Goal: Information Seeking & Learning: Learn about a topic

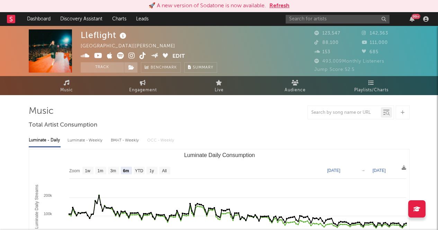
select select "6m"
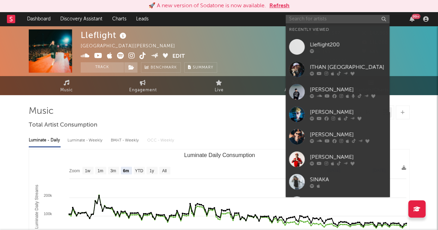
click at [325, 21] on input "text" at bounding box center [338, 19] width 104 height 9
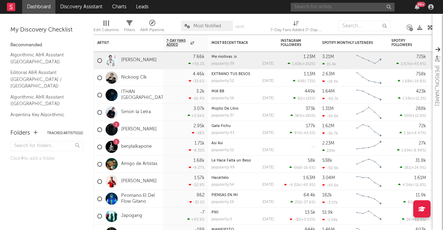
click at [331, 7] on input "text" at bounding box center [343, 7] width 104 height 9
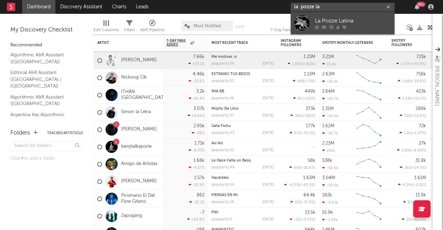
type input "la pozze la"
click at [340, 28] on div at bounding box center [353, 27] width 76 height 4
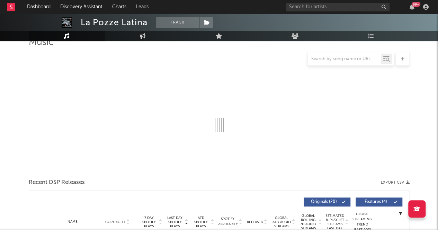
scroll to position [60, 0]
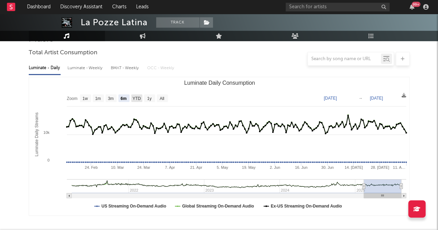
click at [135, 99] on text "YTD" at bounding box center [136, 98] width 8 height 5
select select "YTD"
type input "2025-01-01"
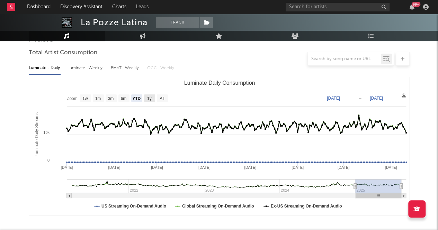
click at [150, 100] on text "1y" at bounding box center [149, 98] width 5 height 5
select select "1y"
type input "[DATE]"
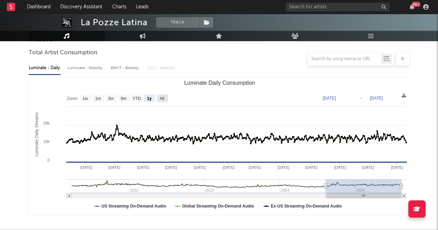
click at [162, 99] on text "All" at bounding box center [162, 98] width 5 height 5
select select "All"
type input "2021-03-31"
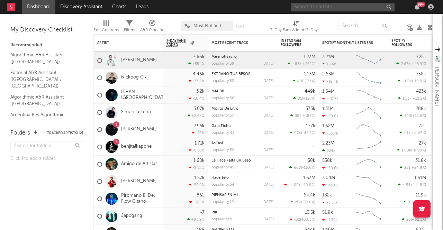
click at [324, 5] on input "text" at bounding box center [343, 7] width 104 height 9
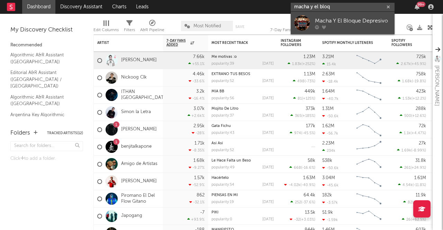
type input "macha y el bloq"
click at [342, 21] on div "Macha Y El Bloque Depresivo" at bounding box center [353, 21] width 76 height 8
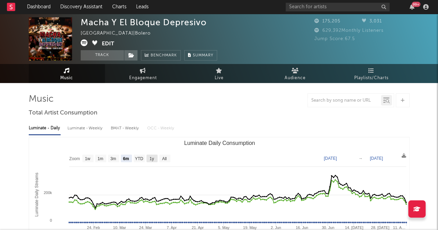
click at [154, 158] on text "1y" at bounding box center [151, 159] width 5 height 5
select select "1y"
type input "[DATE]"
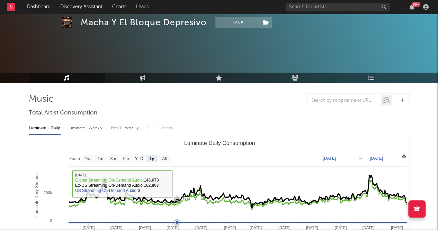
scroll to position [47, 0]
